Goal: Transaction & Acquisition: Purchase product/service

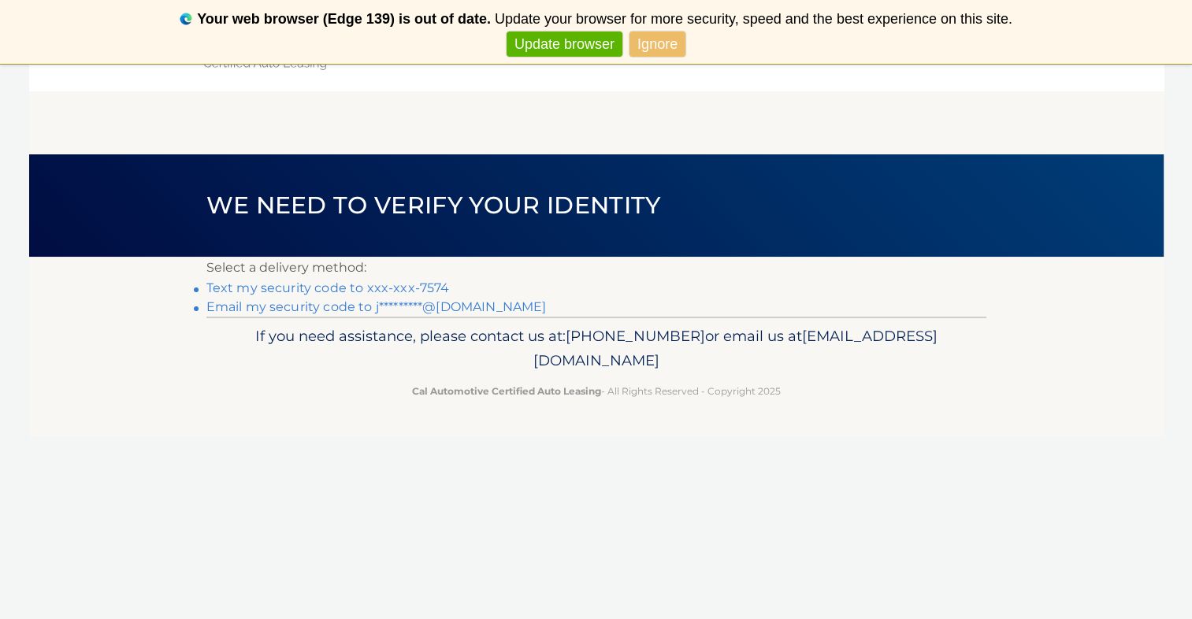
click at [355, 285] on link "Text my security code to xxx-xxx-7574" at bounding box center [327, 288] width 243 height 15
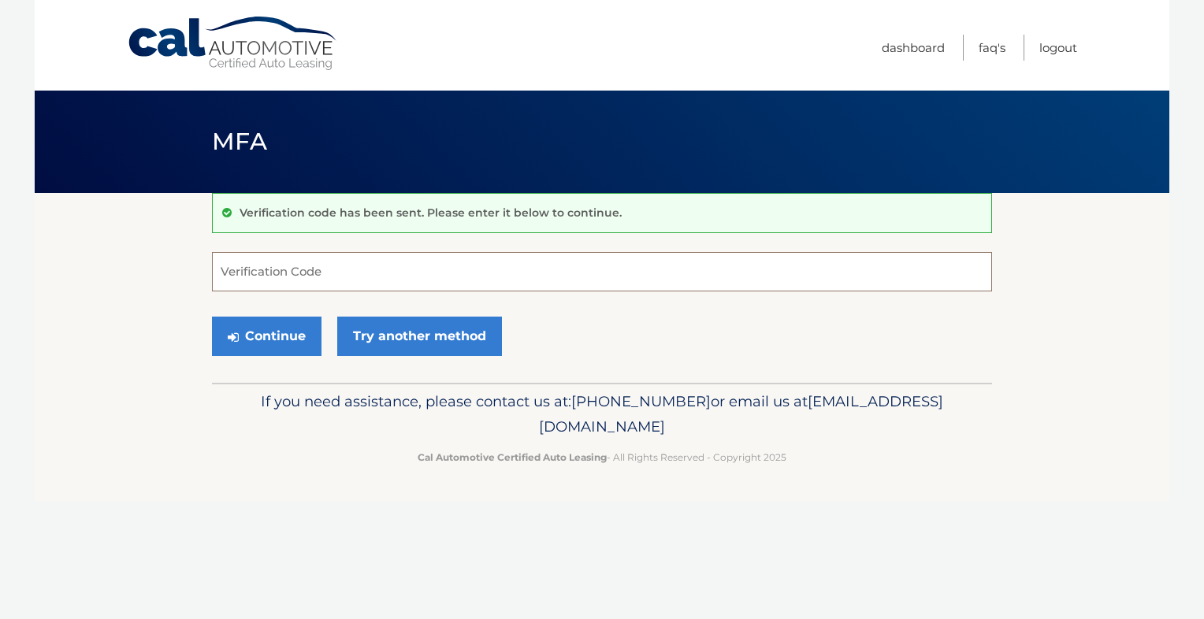
click at [355, 284] on input "Verification Code" at bounding box center [602, 271] width 780 height 39
type input "856451"
click at [273, 342] on button "Continue" at bounding box center [267, 336] width 110 height 39
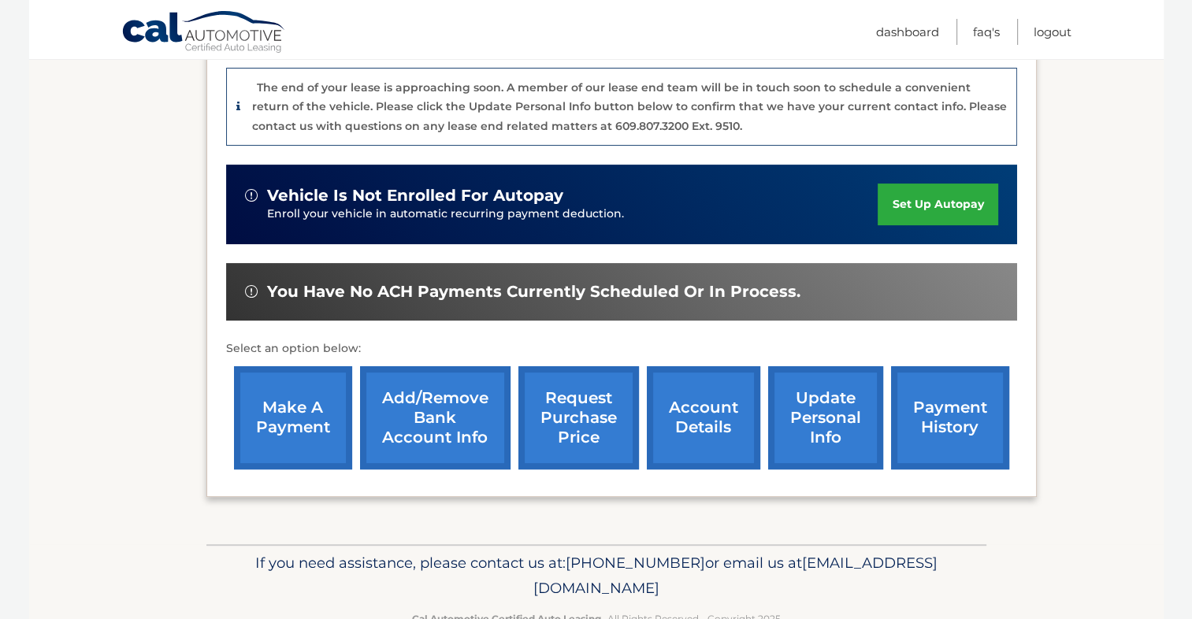
scroll to position [431, 0]
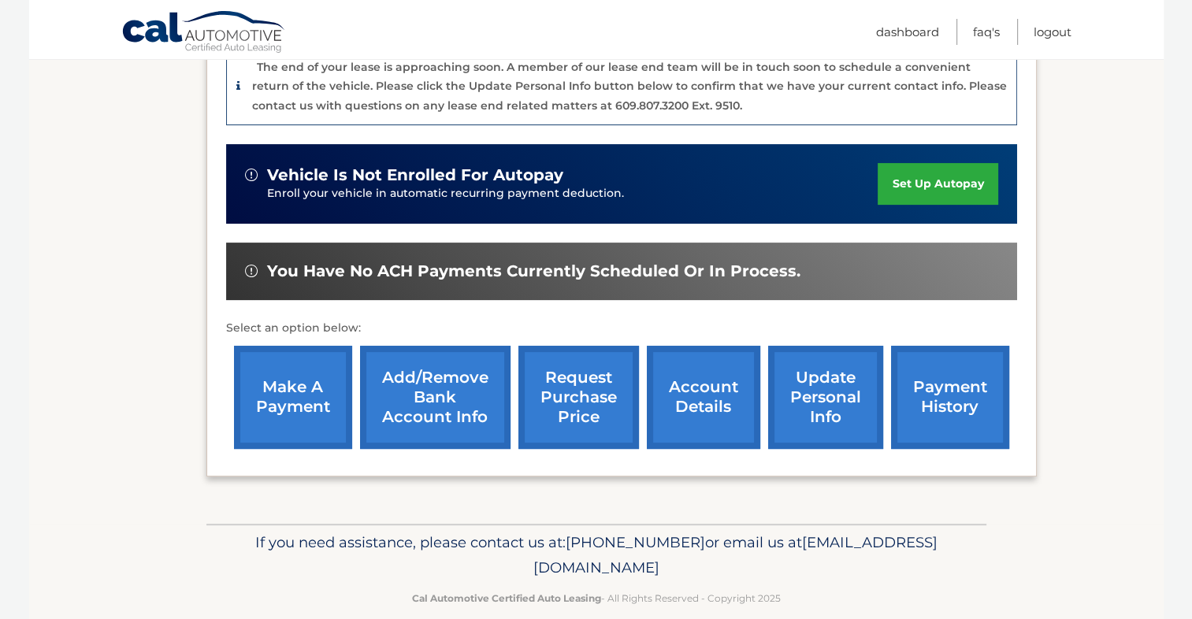
click at [942, 374] on link "payment history" at bounding box center [950, 397] width 118 height 103
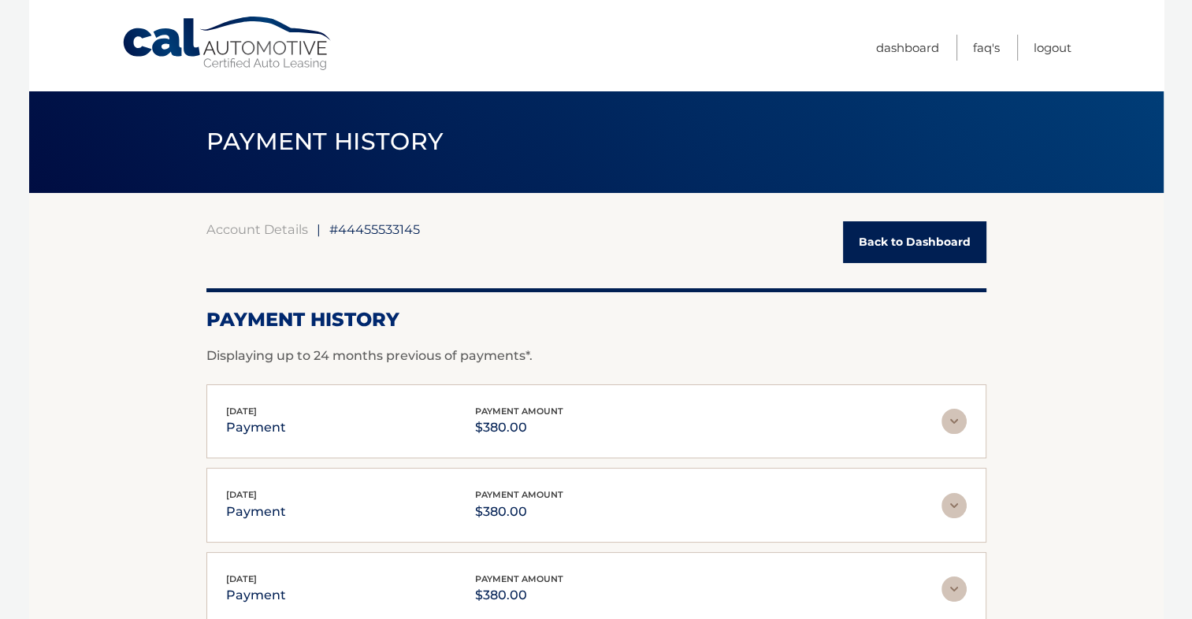
click at [901, 228] on link "Back to Dashboard" at bounding box center [914, 242] width 143 height 42
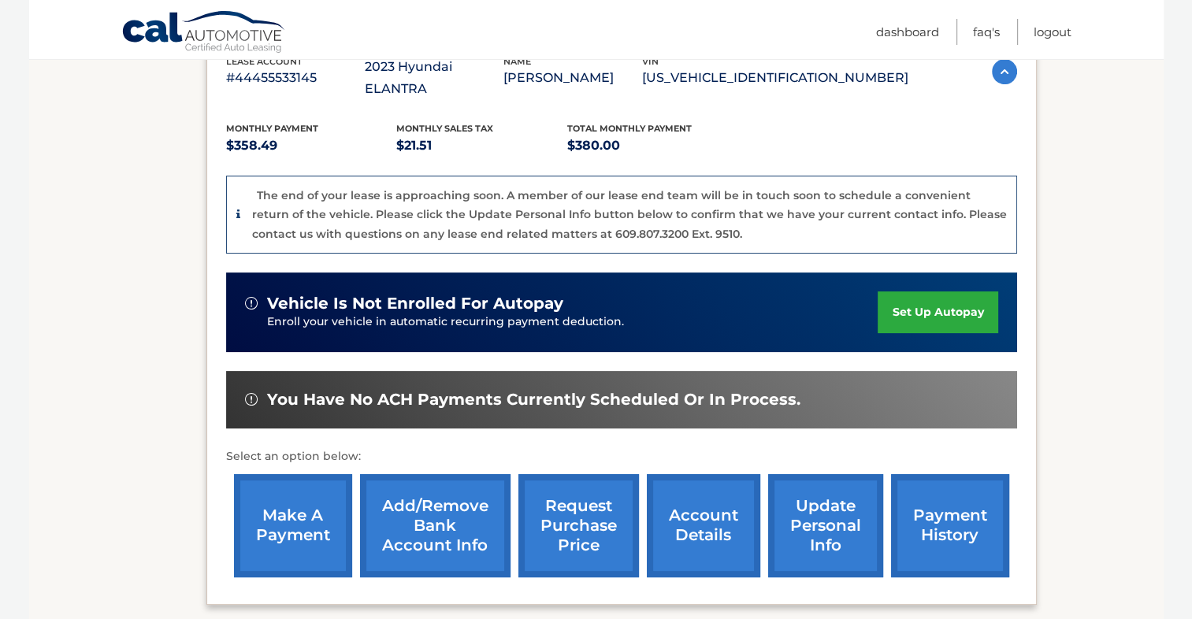
scroll to position [394, 0]
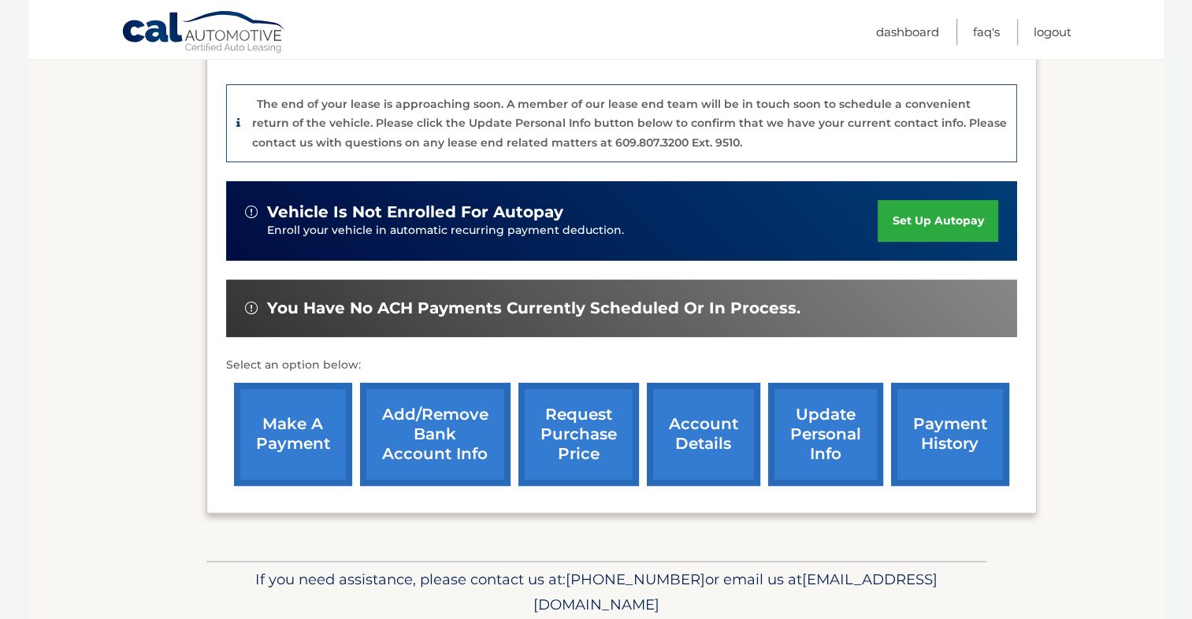
click at [281, 404] on link "make a payment" at bounding box center [293, 434] width 118 height 103
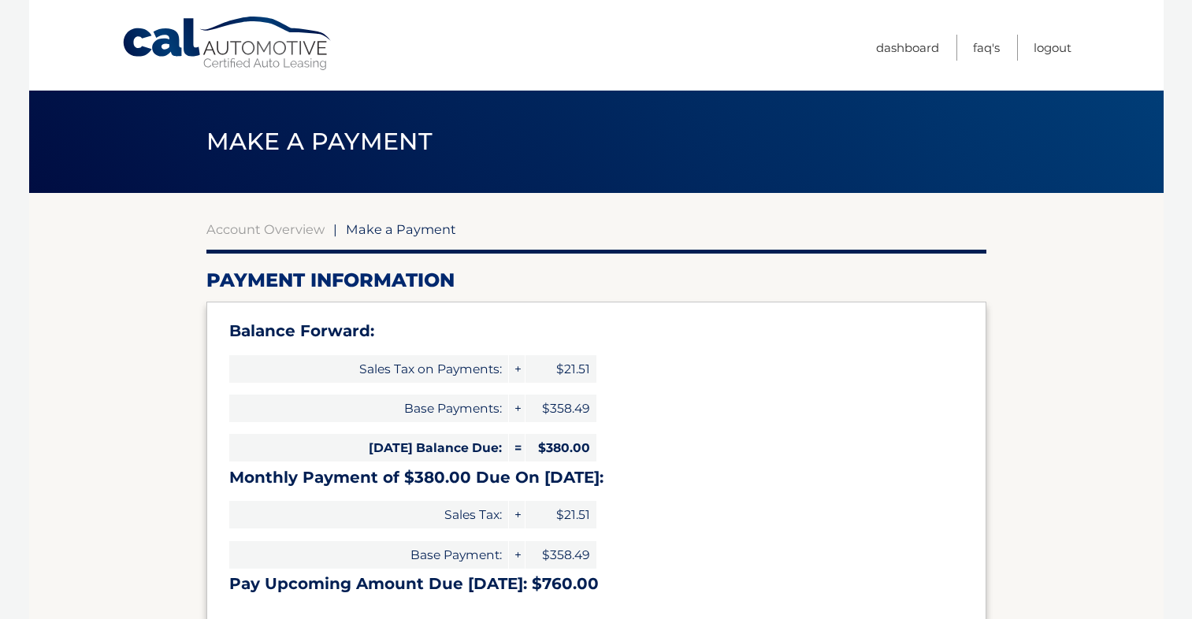
select select "ZTc0OGE4ODItODZmMy00Yjg3LThlYTItM2MyMTQ5MjM2MDFk"
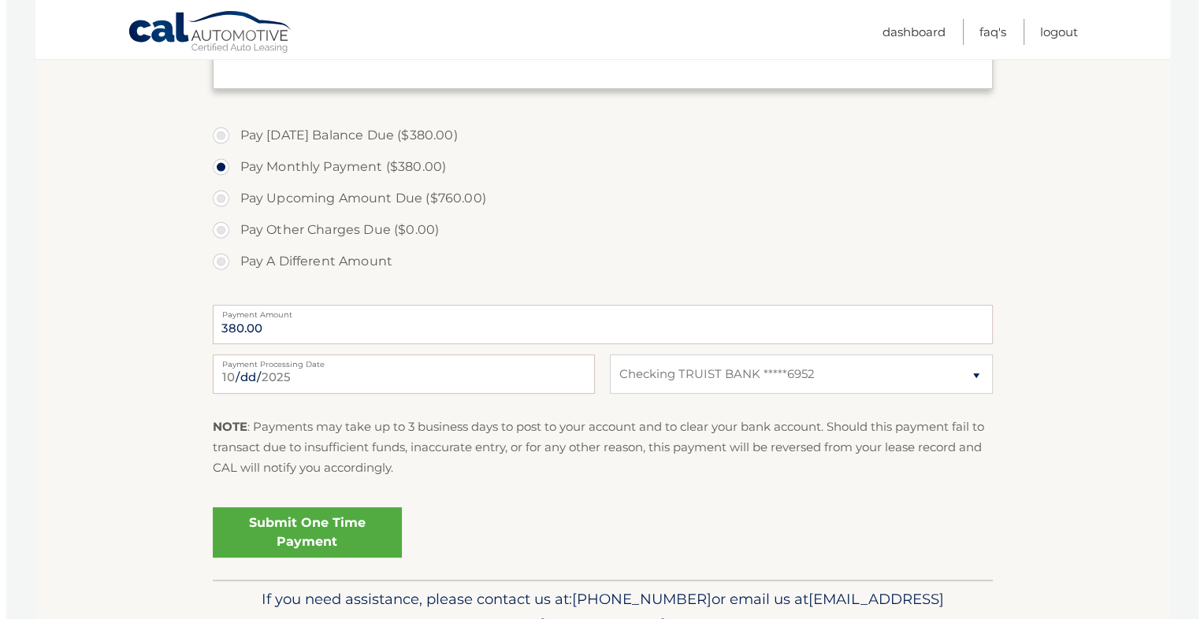
scroll to position [552, 0]
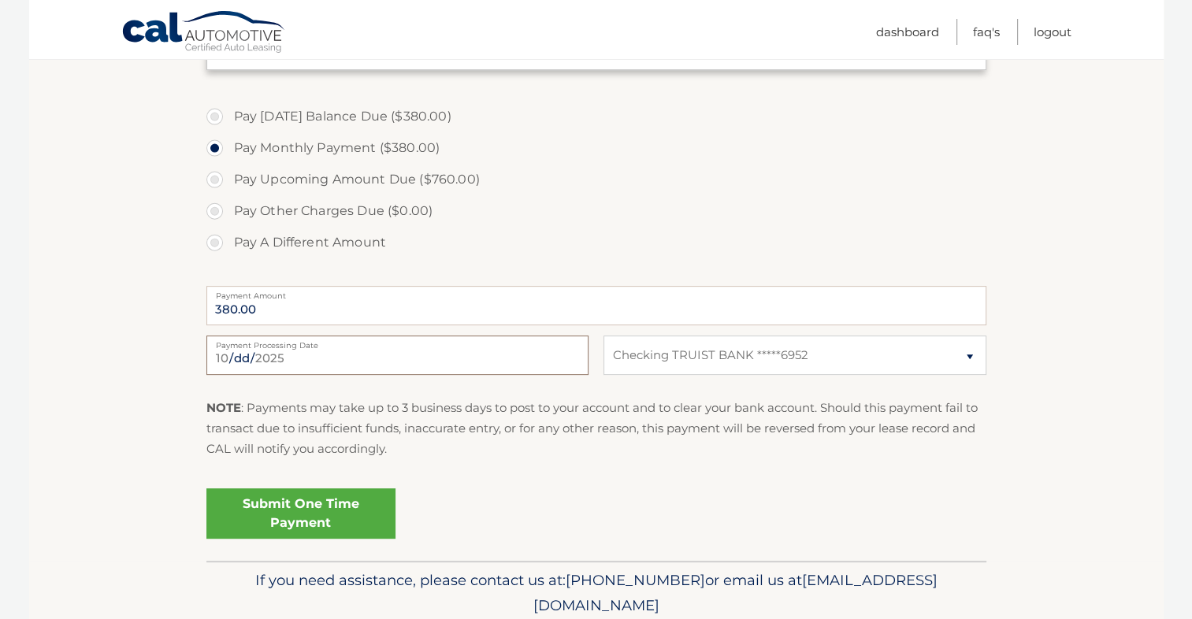
click at [393, 357] on input "2025-10-12" at bounding box center [397, 355] width 382 height 39
type input "2025-10-13"
click at [321, 504] on link "Submit One Time Payment" at bounding box center [300, 514] width 189 height 50
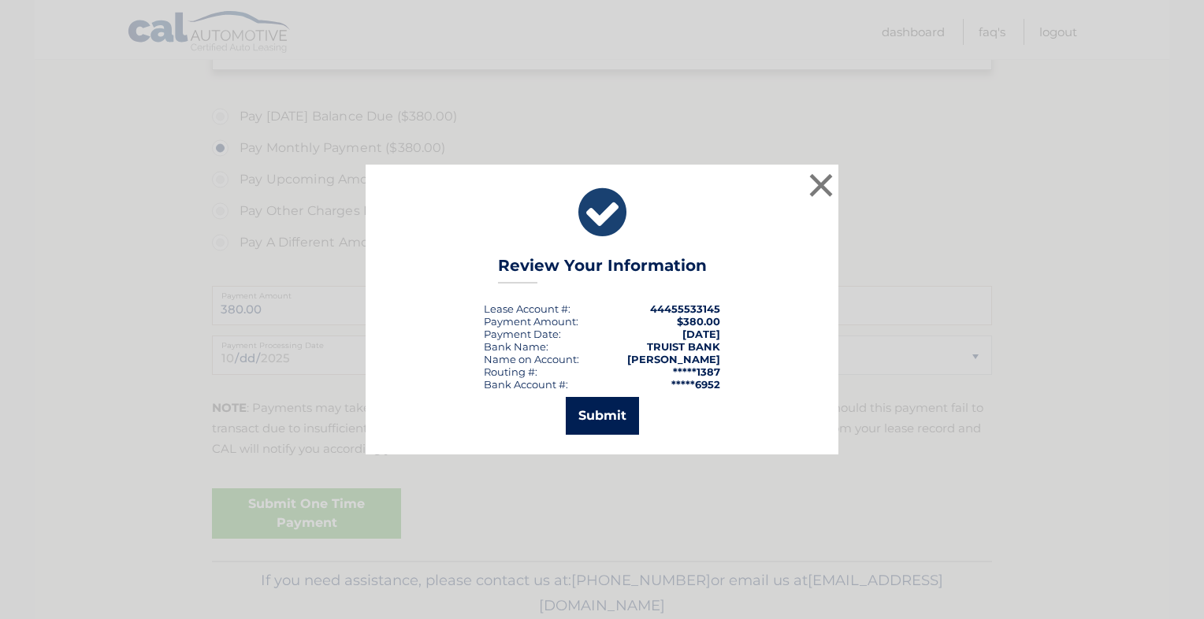
click at [603, 414] on button "Submit" at bounding box center [602, 416] width 73 height 38
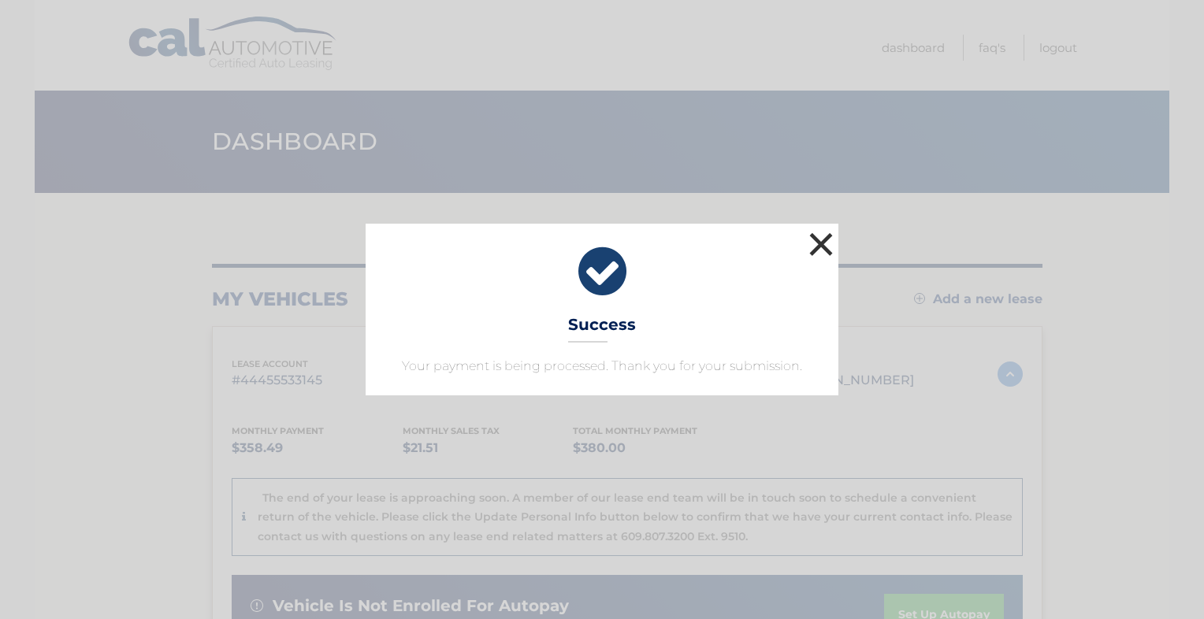
click at [828, 235] on button "×" at bounding box center [821, 245] width 32 height 32
